Goal: Complete application form

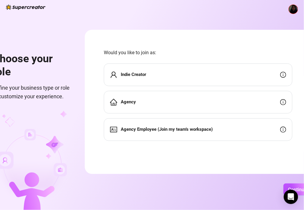
click at [170, 77] on div "Indie Creator" at bounding box center [198, 74] width 189 height 23
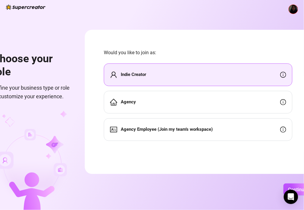
scroll to position [4, 0]
click at [300, 184] on button "Continue" at bounding box center [298, 189] width 28 height 12
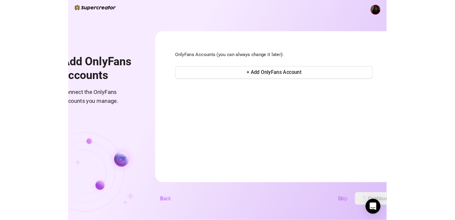
scroll to position [0, 0]
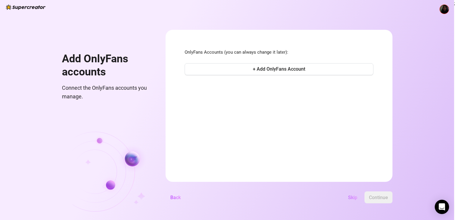
click at [309, 202] on button "Skip" at bounding box center [352, 197] width 19 height 12
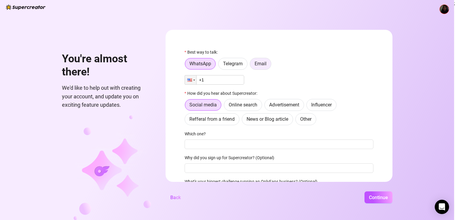
click at [261, 64] on span "Email" at bounding box center [261, 64] width 12 height 6
click at [252, 65] on input "Email" at bounding box center [252, 65] width 0 height 0
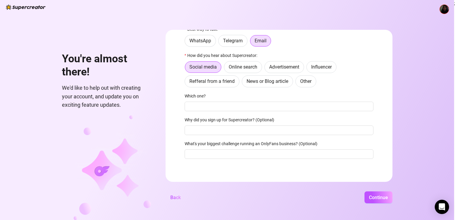
scroll to position [24, 0]
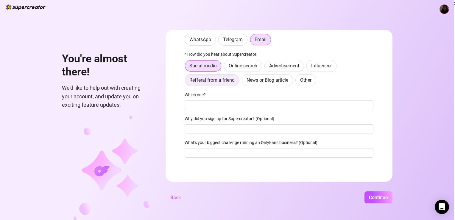
click at [216, 82] on span "Refferal from a friend" at bounding box center [211, 80] width 45 height 6
click at [186, 82] on input "Refferal from a friend" at bounding box center [186, 82] width 0 height 0
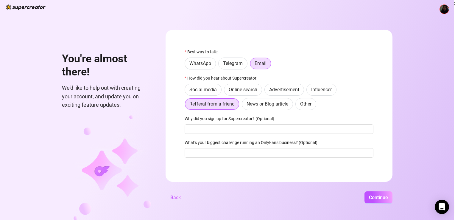
click at [214, 123] on div "Why did you sign up for Supercreator? (Optional)" at bounding box center [279, 119] width 189 height 9
click at [214, 132] on input "Why did you sign up for Supercreator? (Optional)" at bounding box center [279, 129] width 189 height 10
type input "HORNY"
click at [254, 155] on input "What's your biggest challenge running an OnlyFans business? (Optional)" at bounding box center [279, 153] width 189 height 10
type input "EVERYTHING"
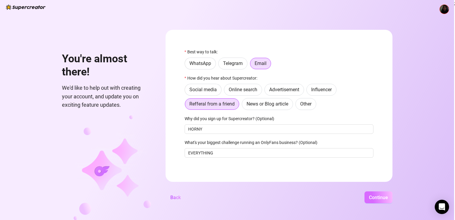
click at [309, 193] on button "Continue" at bounding box center [379, 197] width 28 height 12
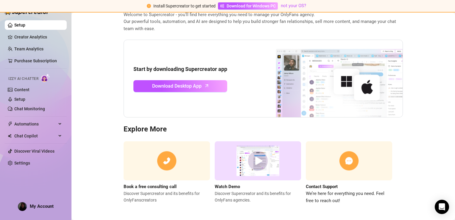
scroll to position [38, 0]
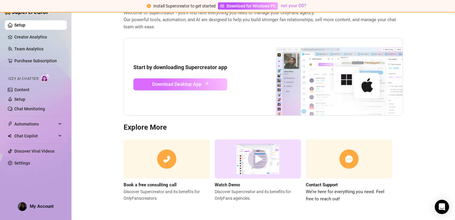
click at [167, 82] on span "Download Desktop App" at bounding box center [176, 83] width 49 height 7
